Goal: Transaction & Acquisition: Download file/media

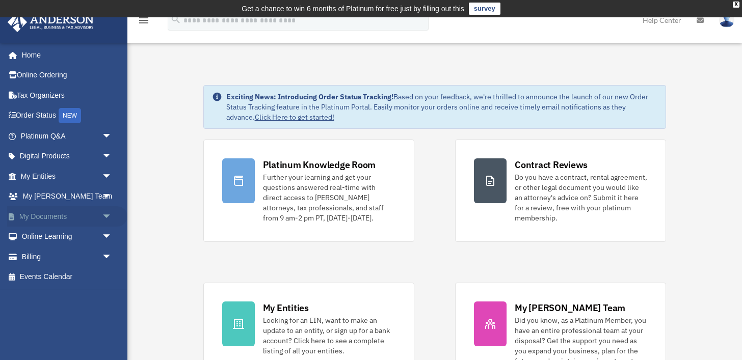
click at [102, 215] on span "arrow_drop_down" at bounding box center [112, 216] width 20 height 21
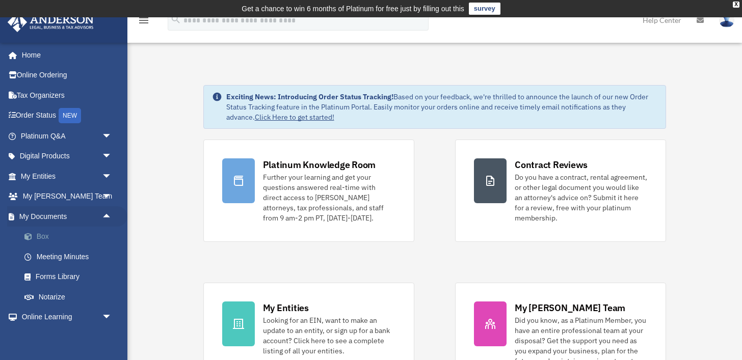
click at [97, 229] on link "Box" at bounding box center [70, 237] width 113 height 20
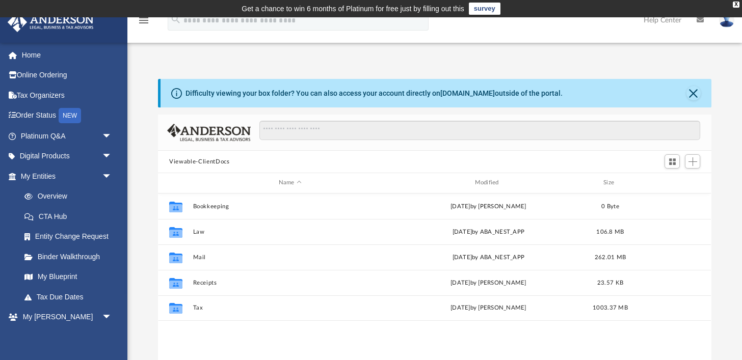
scroll to position [231, 553]
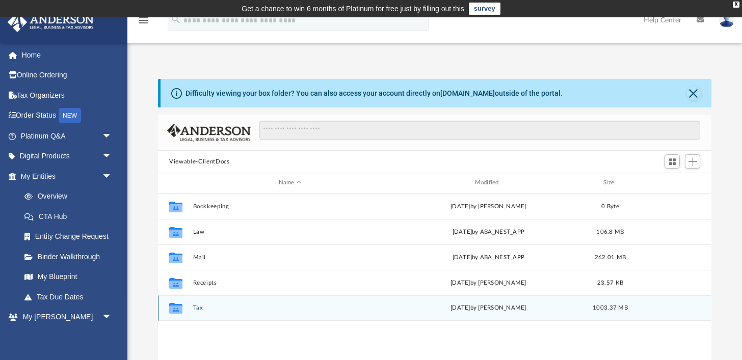
click at [202, 309] on button "Tax" at bounding box center [290, 308] width 194 height 7
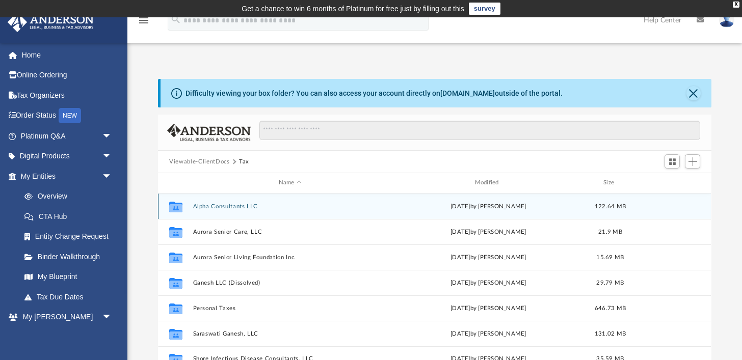
click at [232, 204] on button "Alpha Consultants LLC" at bounding box center [290, 206] width 194 height 7
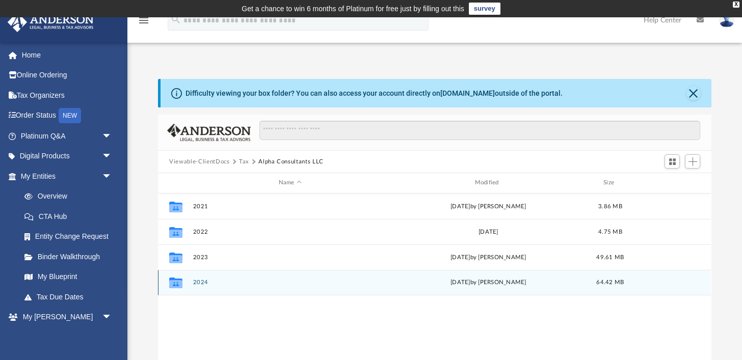
click at [201, 280] on button "2024" at bounding box center [290, 282] width 194 height 7
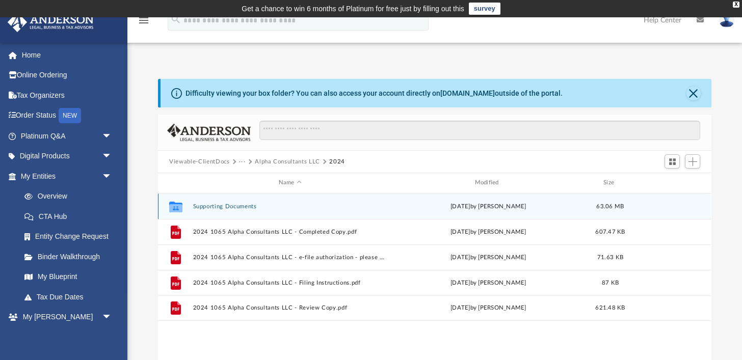
click at [244, 204] on button "Supporting Documents" at bounding box center [290, 206] width 194 height 7
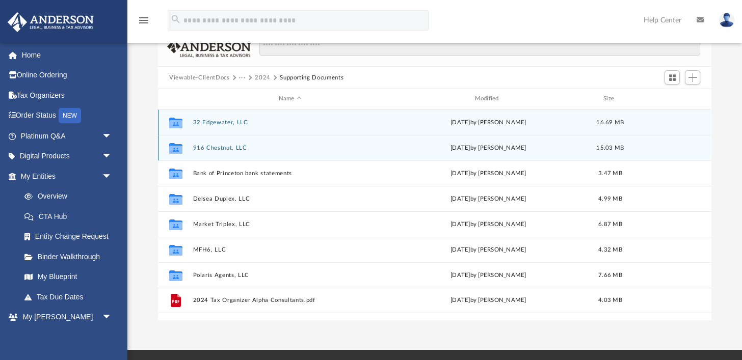
scroll to position [85, 0]
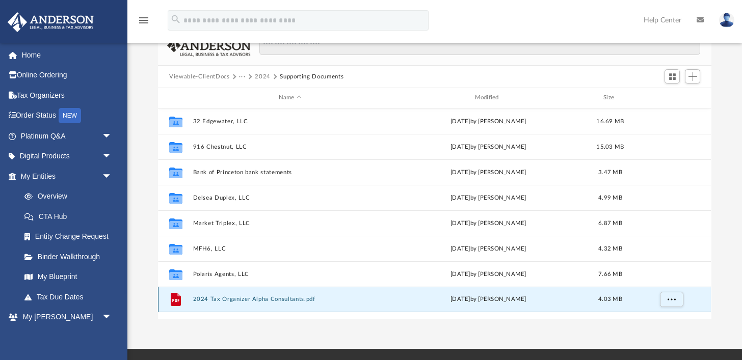
click at [289, 301] on button "2024 Tax Organizer Alpha Consultants.pdf" at bounding box center [290, 299] width 194 height 7
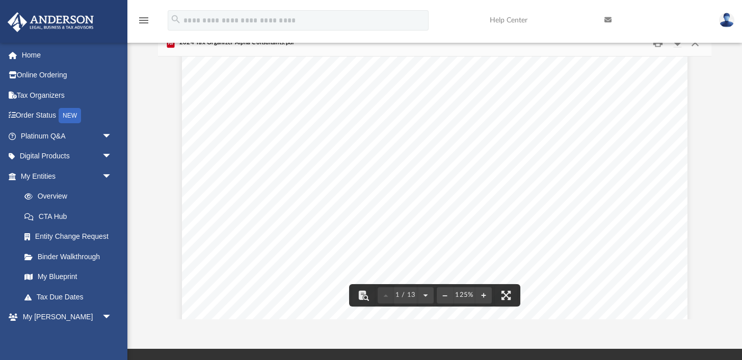
scroll to position [0, 0]
click at [678, 47] on button "Download" at bounding box center [677, 43] width 18 height 16
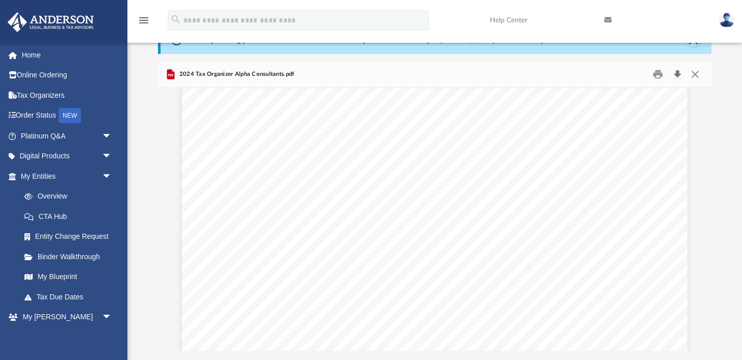
scroll to position [8141, 0]
